Goal: Find specific page/section: Find specific page/section

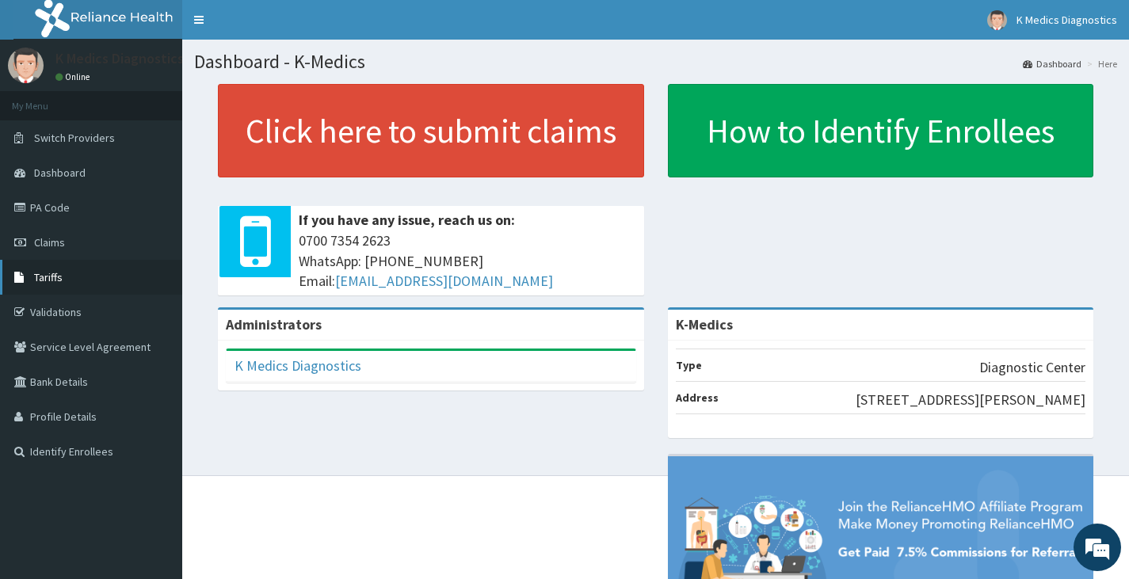
click at [72, 271] on link "Tariffs" at bounding box center [91, 277] width 182 height 35
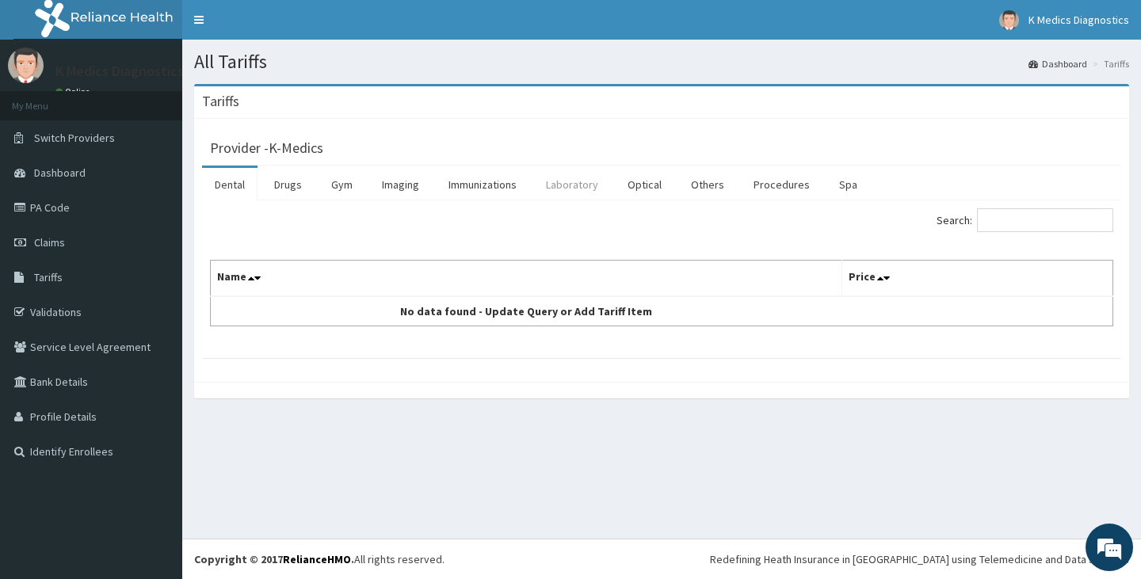
click at [570, 185] on link "Laboratory" at bounding box center [572, 184] width 78 height 33
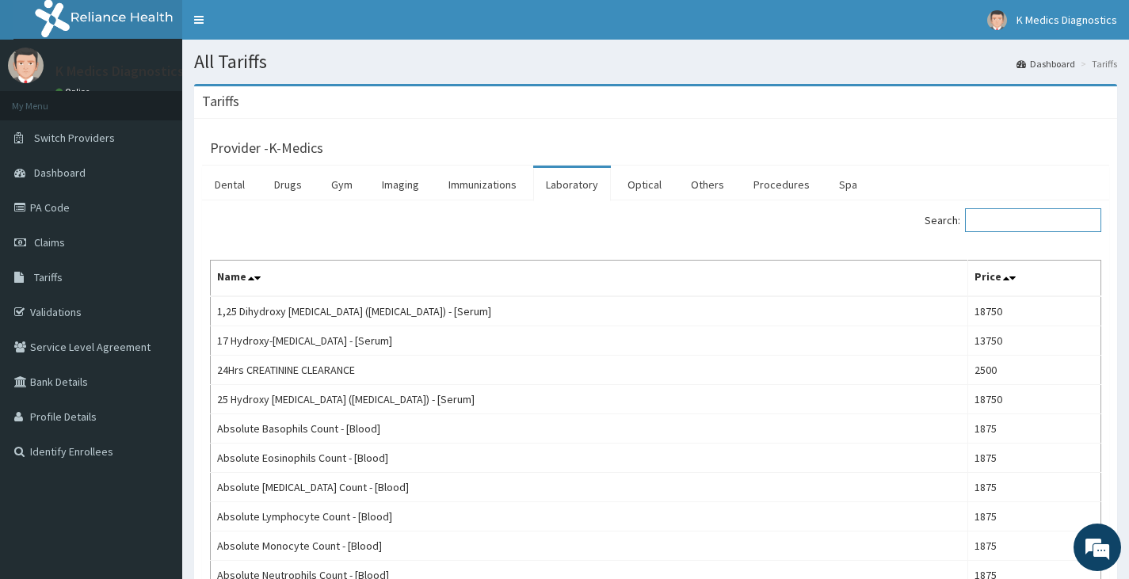
click at [998, 216] on input "Search:" at bounding box center [1033, 220] width 136 height 24
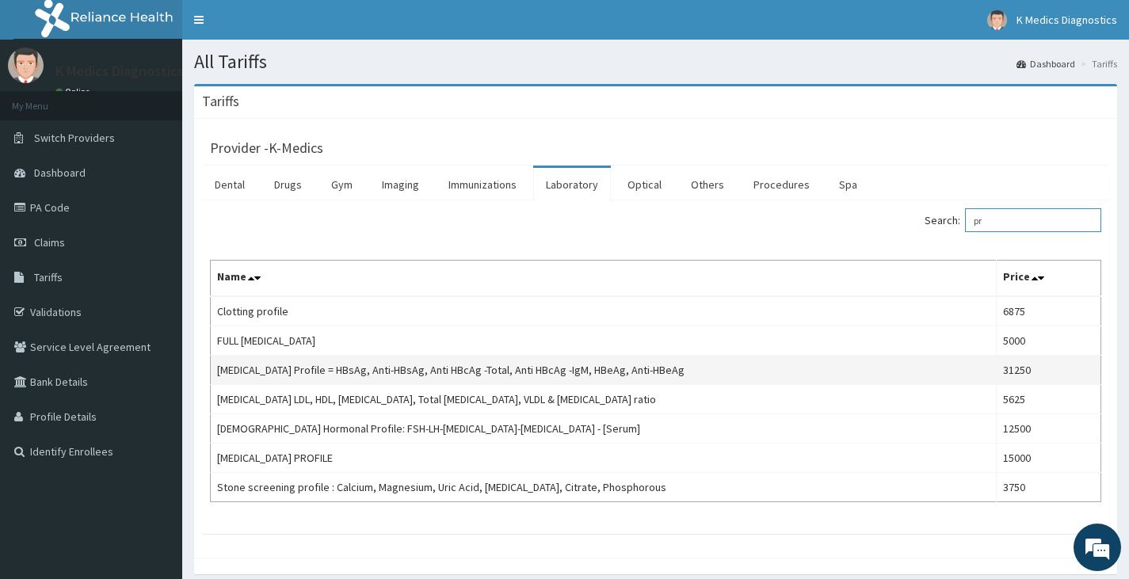
type input "p"
type input "v"
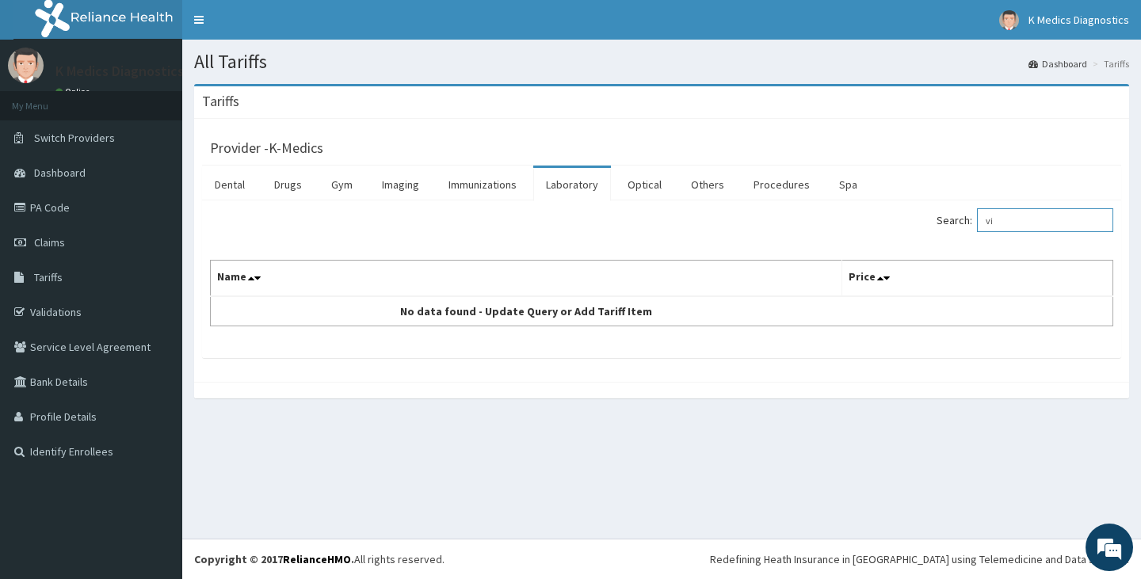
type input "v"
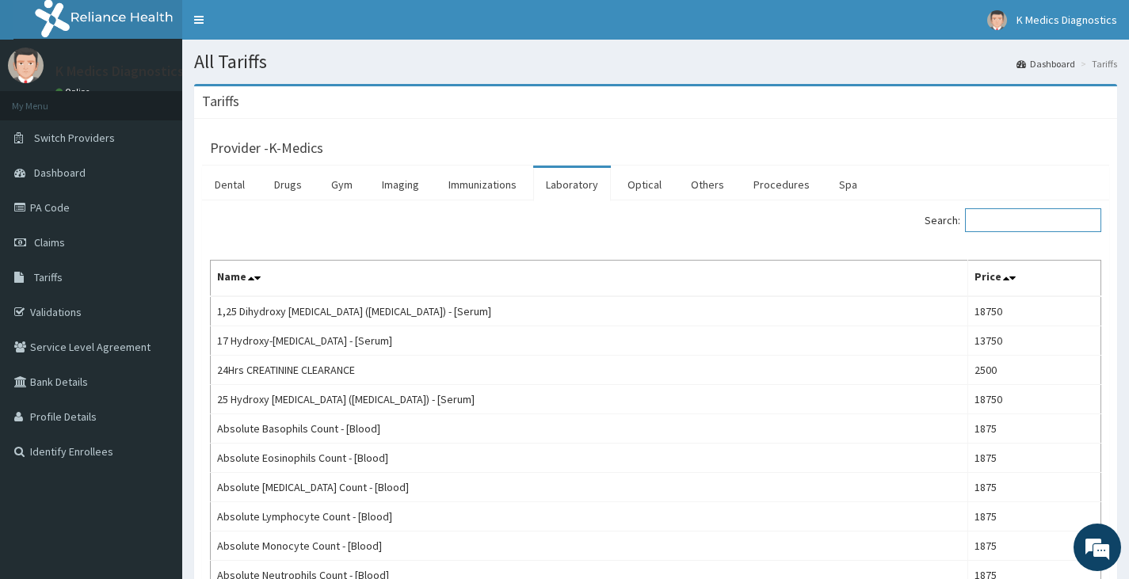
scroll to position [79, 0]
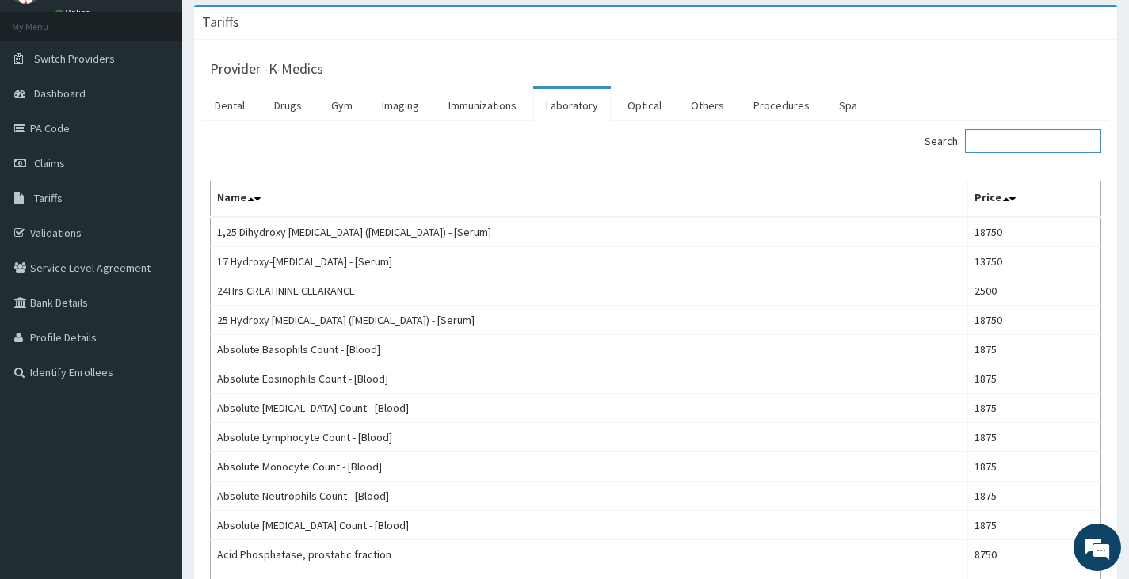
click at [1039, 142] on input "Search:" at bounding box center [1033, 141] width 136 height 24
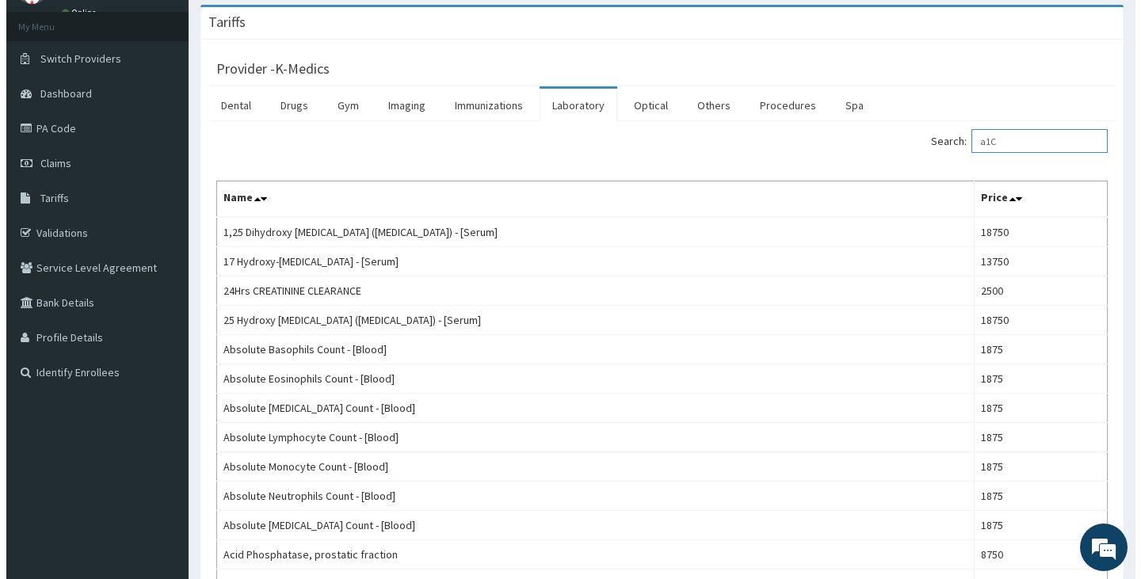
scroll to position [0, 0]
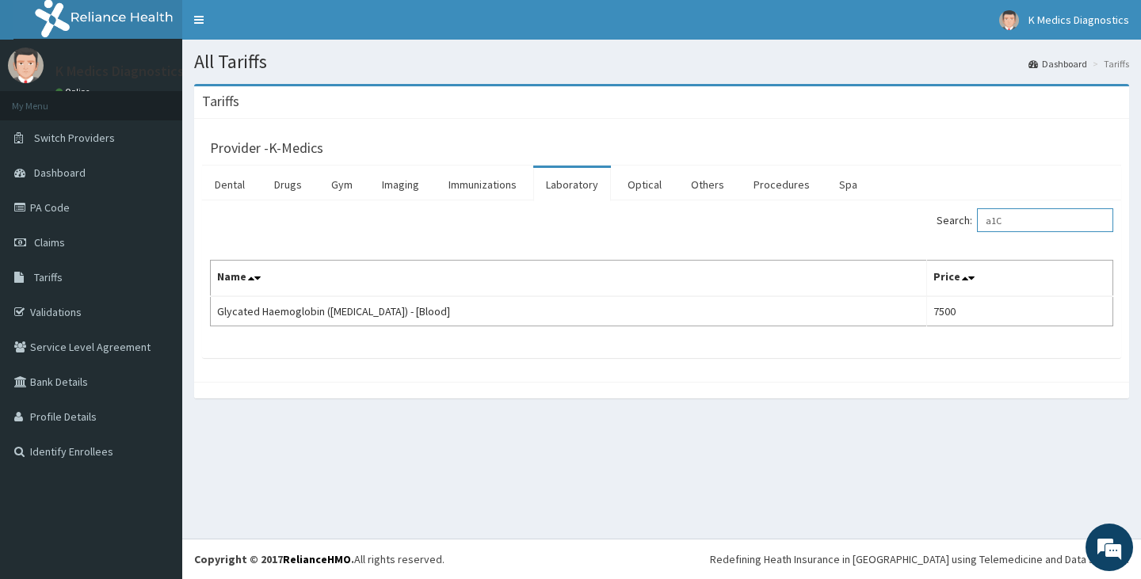
type input "a1C"
